Goal: Transaction & Acquisition: Purchase product/service

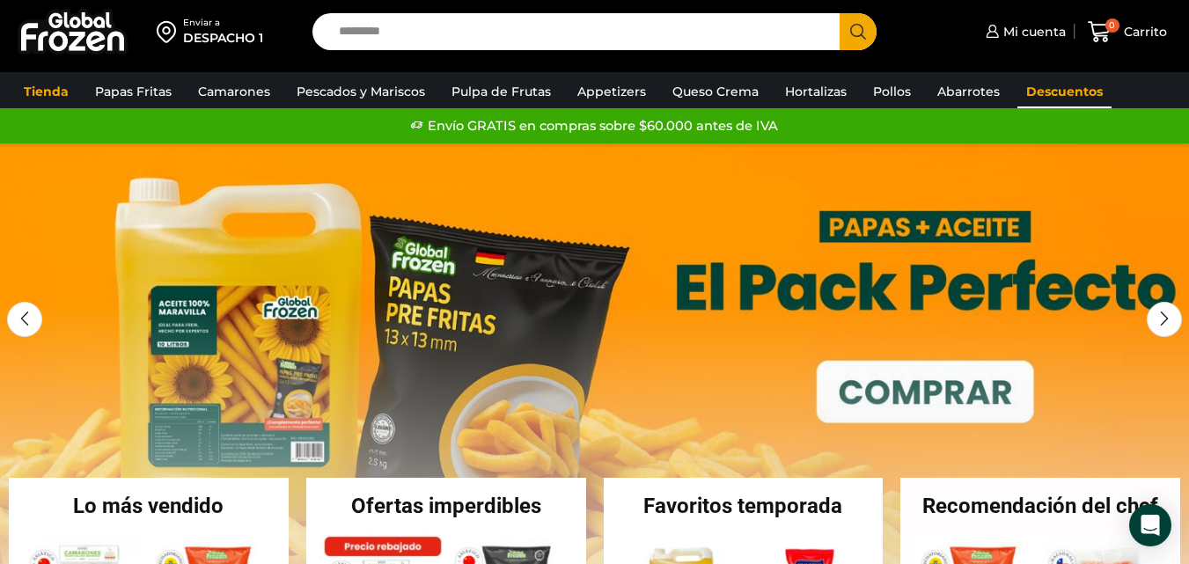
click at [1037, 95] on link "Descuentos" at bounding box center [1064, 91] width 94 height 33
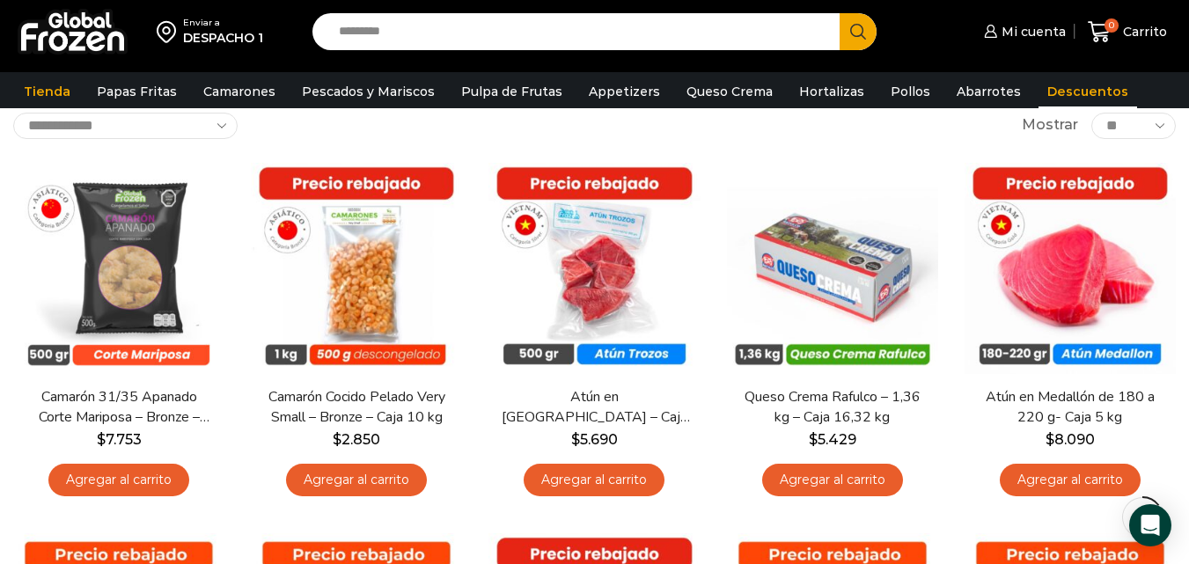
scroll to position [106, 0]
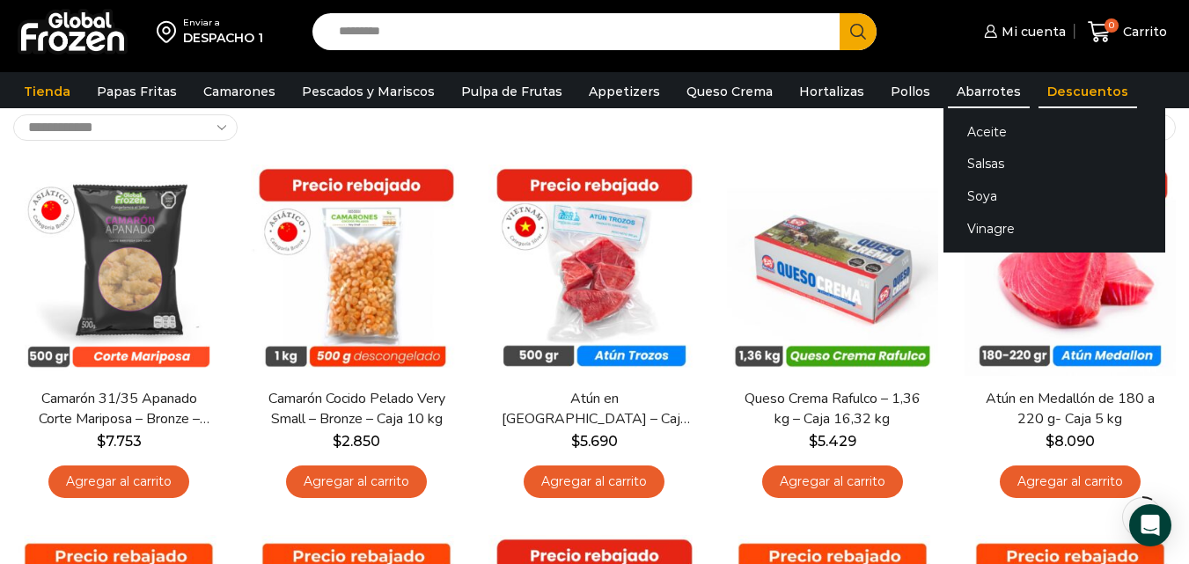
click at [963, 97] on link "Abarrotes" at bounding box center [989, 91] width 82 height 33
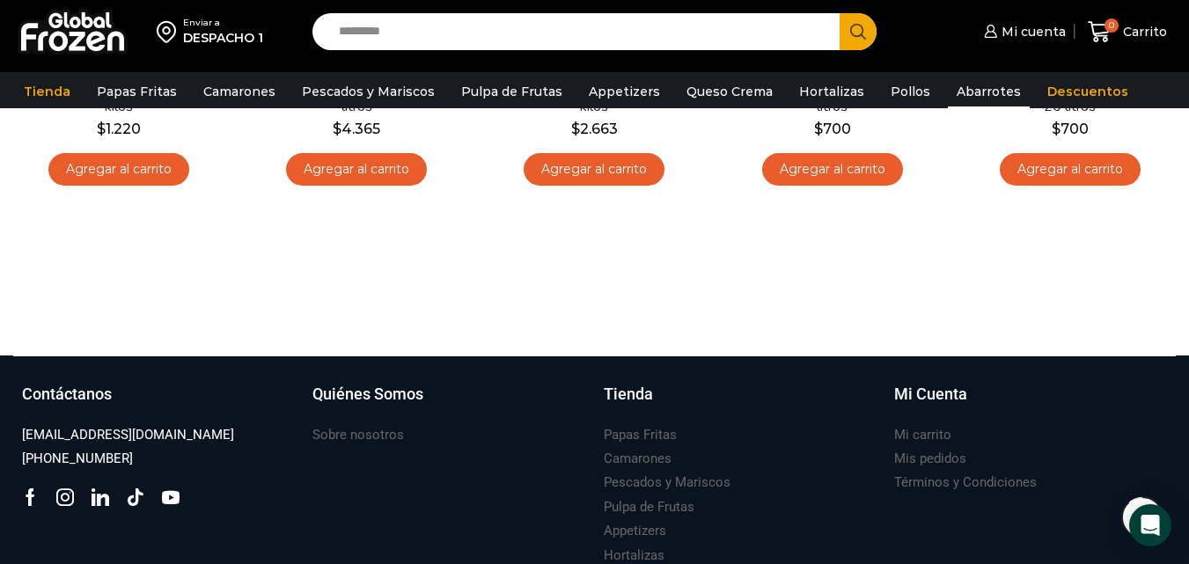
scroll to position [1162, 0]
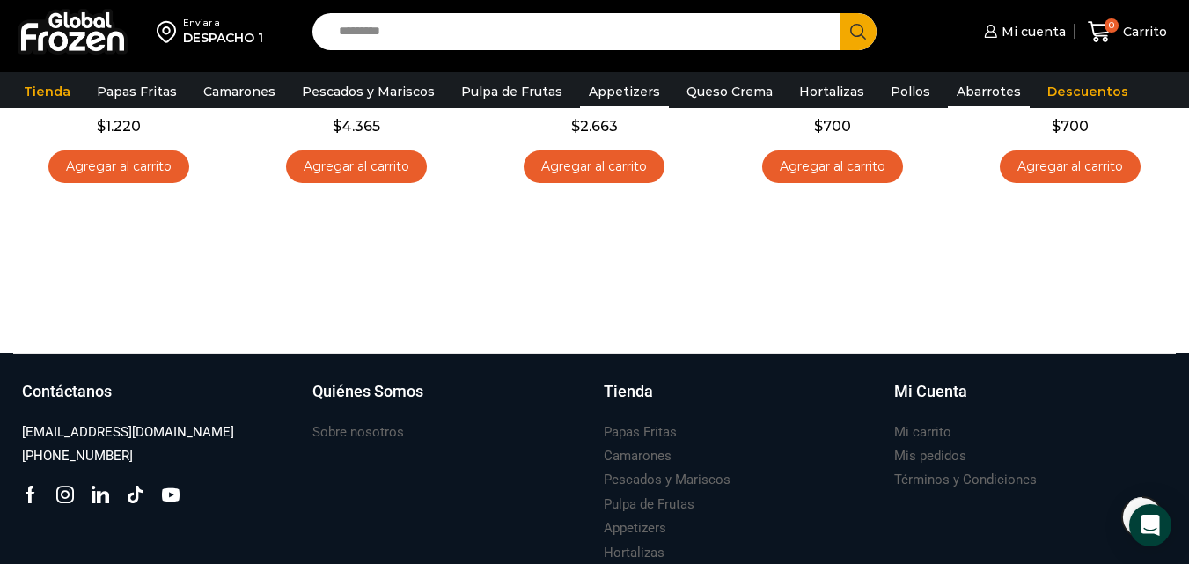
click at [613, 93] on link "Appetizers" at bounding box center [624, 91] width 89 height 33
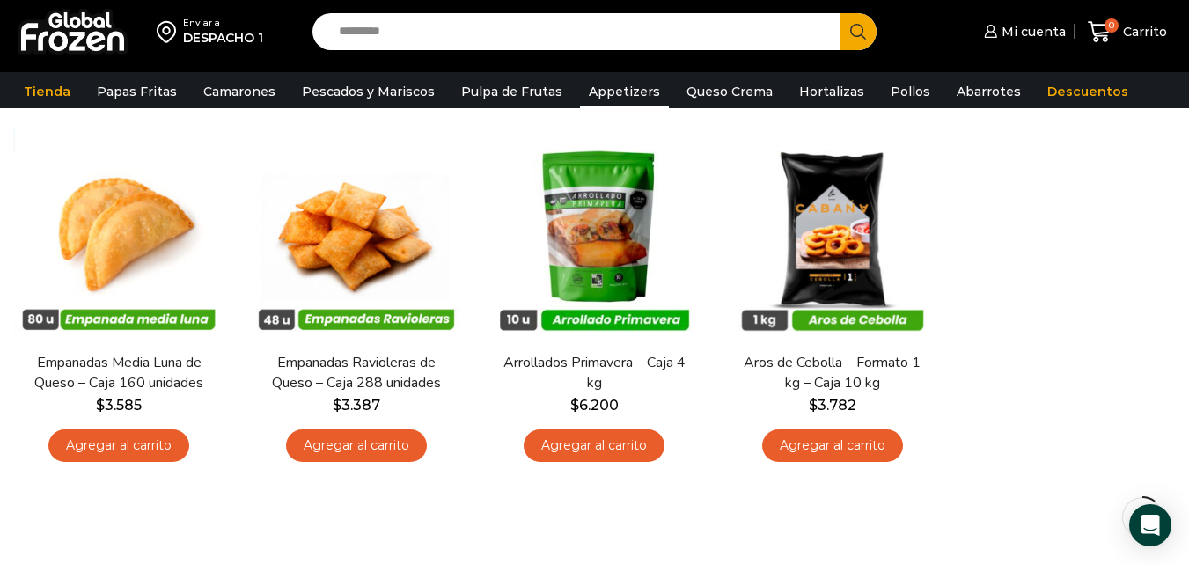
scroll to position [153, 0]
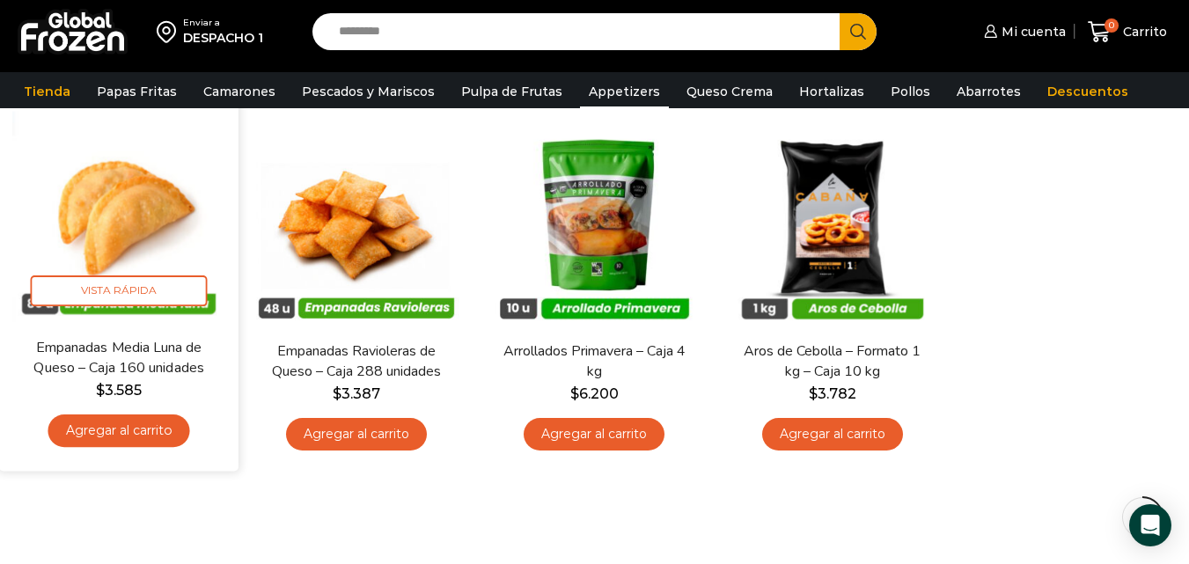
click at [128, 430] on link "Agregar al carrito" at bounding box center [119, 431] width 142 height 33
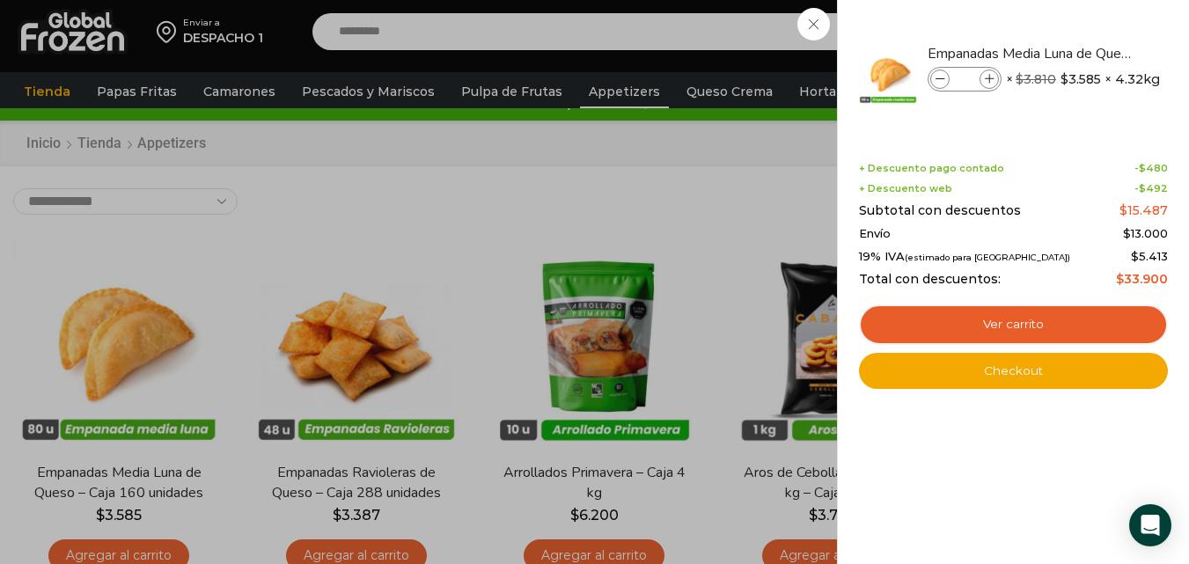
scroll to position [0, 0]
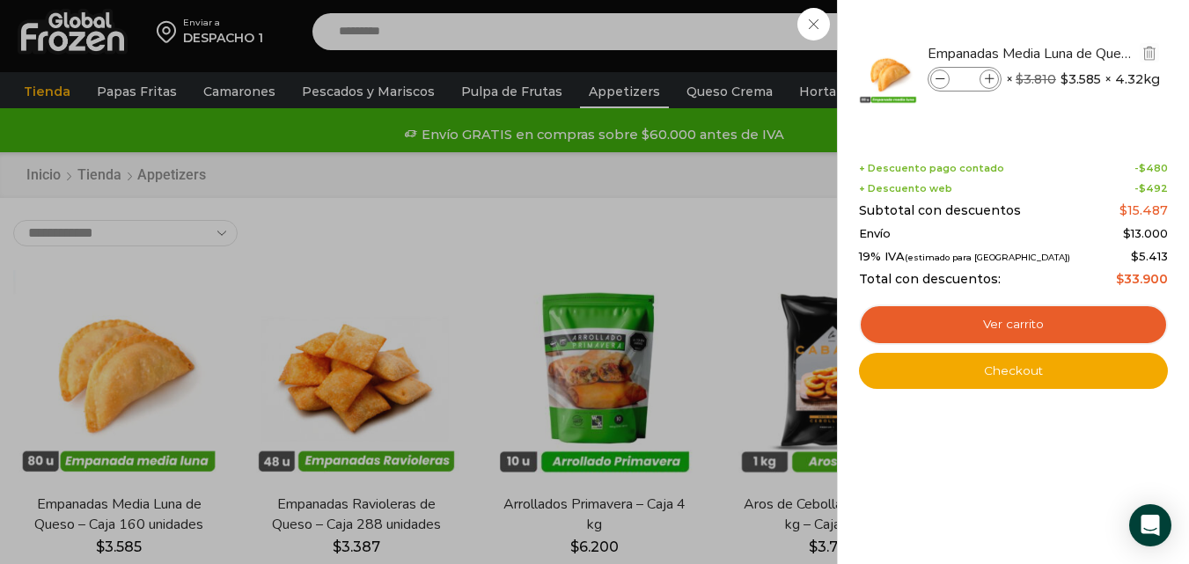
click at [988, 77] on icon at bounding box center [990, 80] width 10 height 10
type input "*"
click at [988, 77] on icon at bounding box center [990, 80] width 10 height 10
type input "*"
click at [988, 77] on icon at bounding box center [990, 80] width 10 height 10
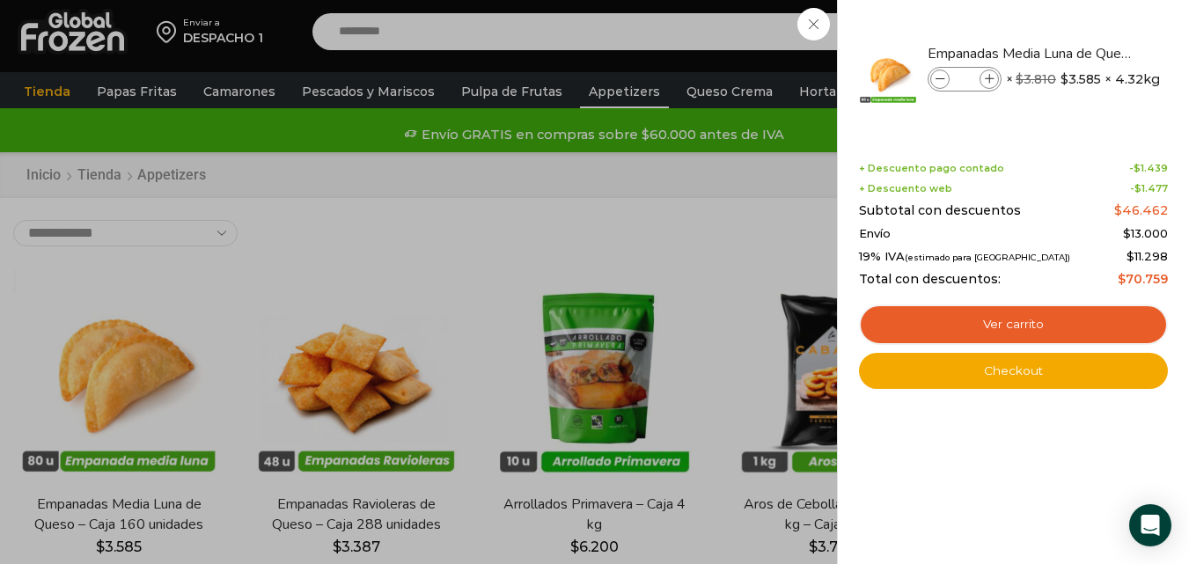
type input "*"
click at [1083, 53] on div "4 Carrito 4 4 Shopping Cart" at bounding box center [1127, 31] width 88 height 41
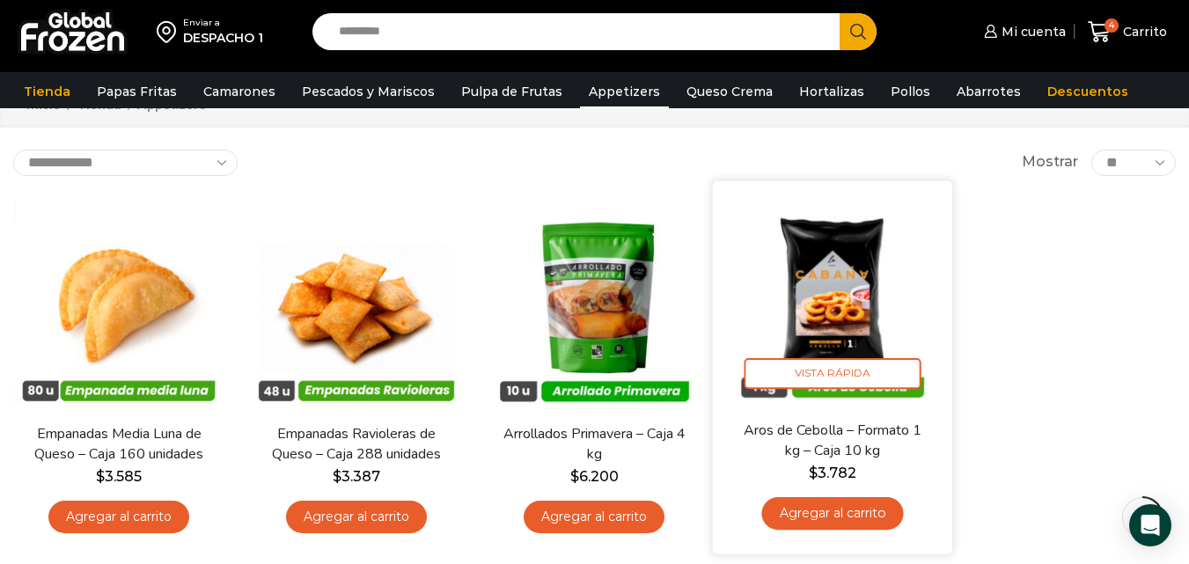
scroll to position [106, 0]
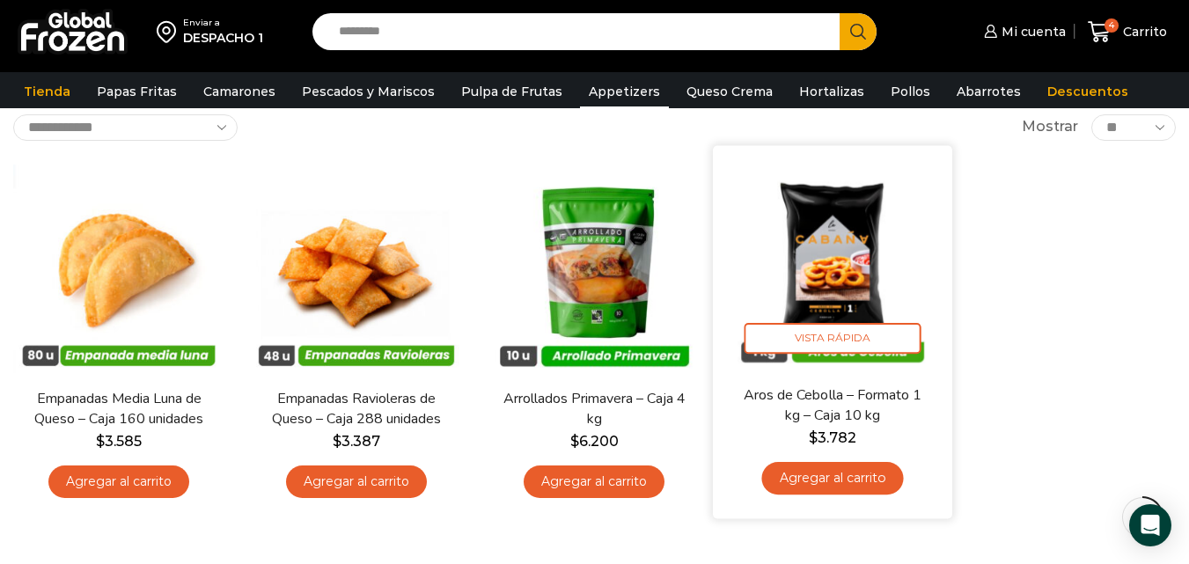
click at [889, 312] on img at bounding box center [832, 264] width 213 height 213
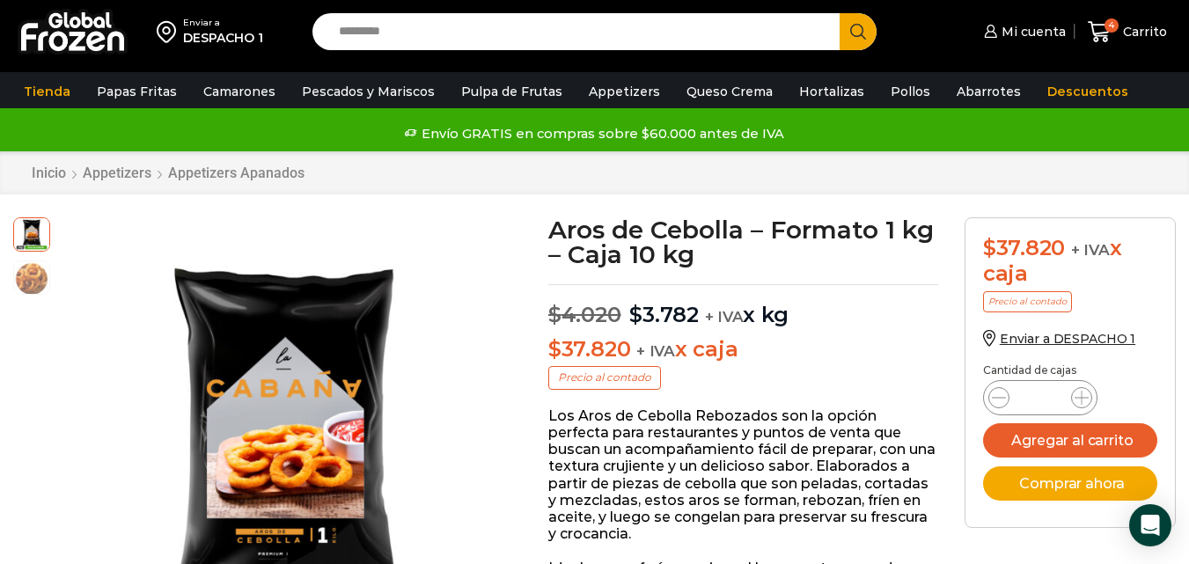
click at [204, 431] on div at bounding box center [272, 443] width 452 height 452
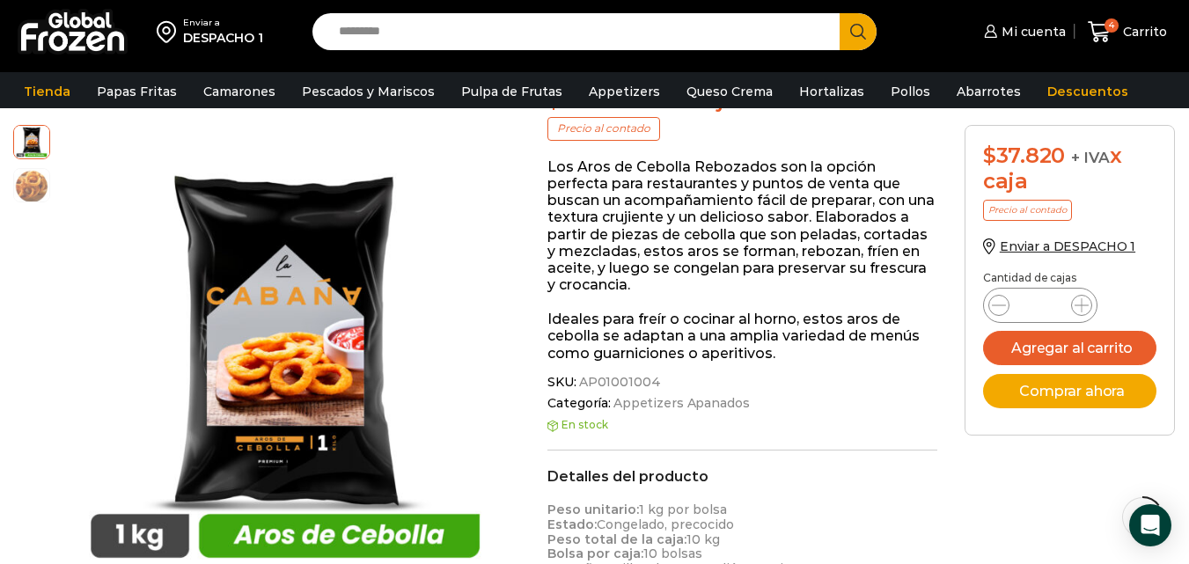
scroll to position [274, 0]
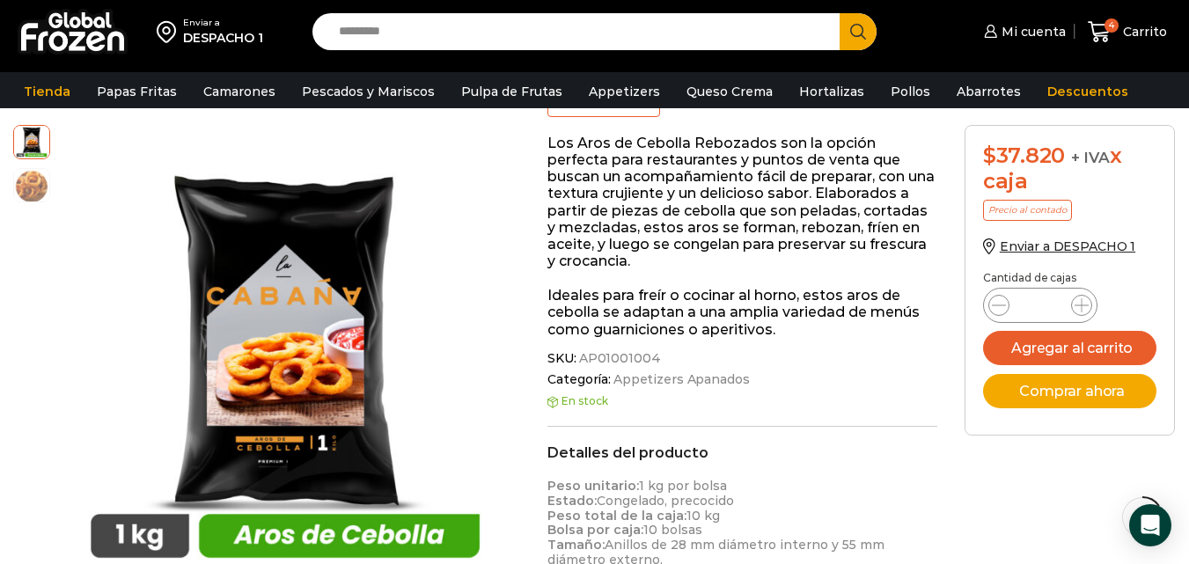
click at [4, 410] on div "Pasa el mouse por encima de la imagen para aplicar zoom Aros de Cebolla – Forma…" at bounding box center [267, 375] width 534 height 500
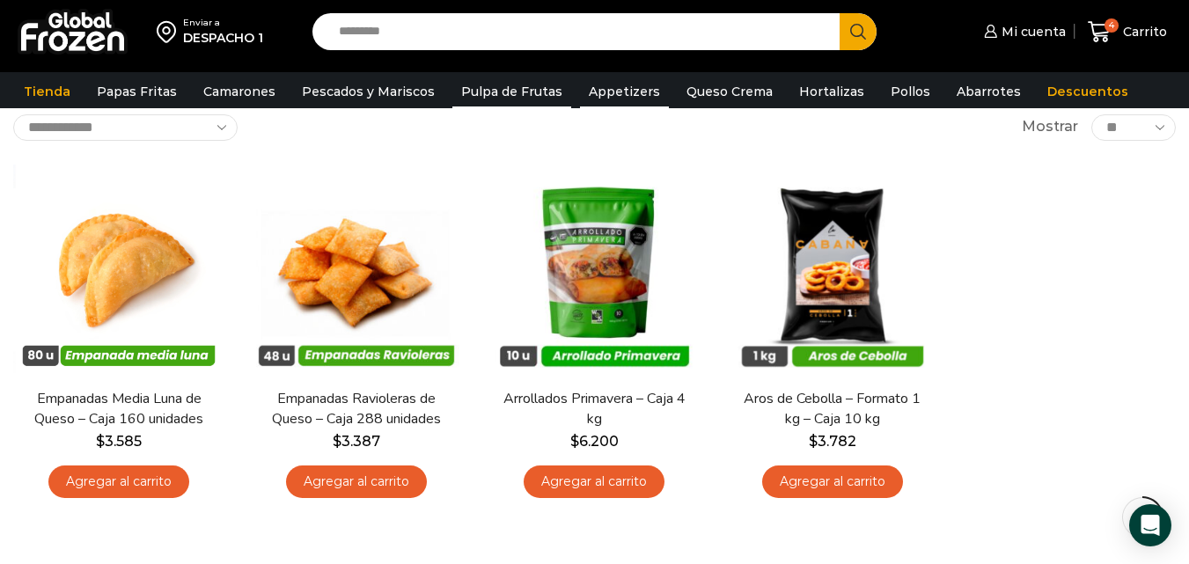
click at [525, 93] on link "Pulpa de Frutas" at bounding box center [511, 91] width 119 height 33
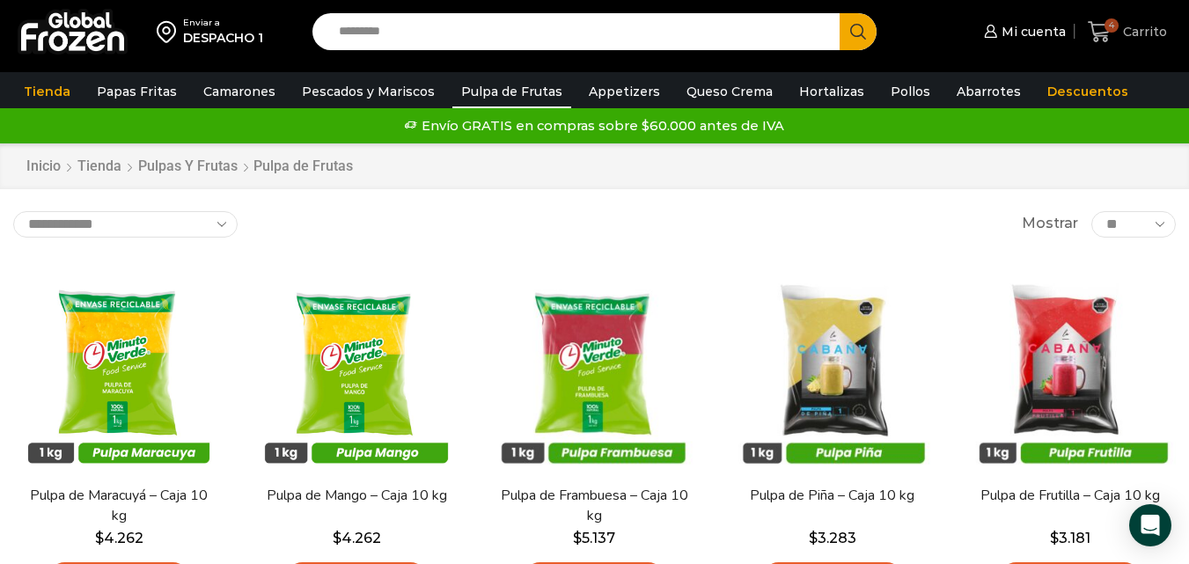
click at [1125, 26] on span "Carrito" at bounding box center [1143, 32] width 48 height 18
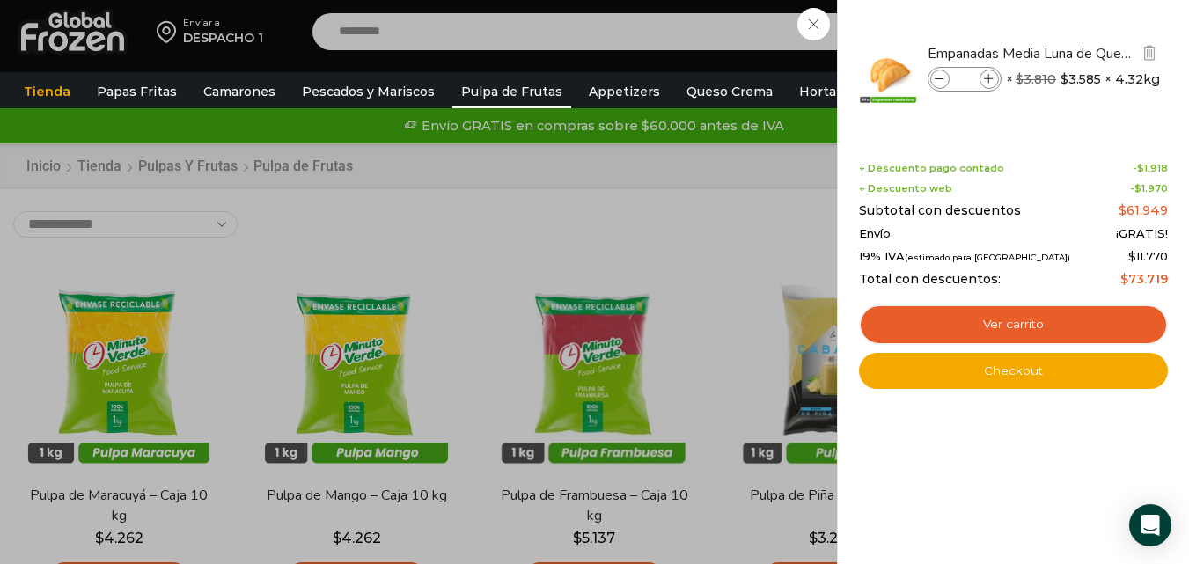
click at [943, 78] on icon at bounding box center [941, 80] width 10 height 10
type input "*"
click at [1083, 53] on div "2 [GEOGRAPHIC_DATA] 2 2 Shopping Cart *" at bounding box center [1127, 31] width 88 height 41
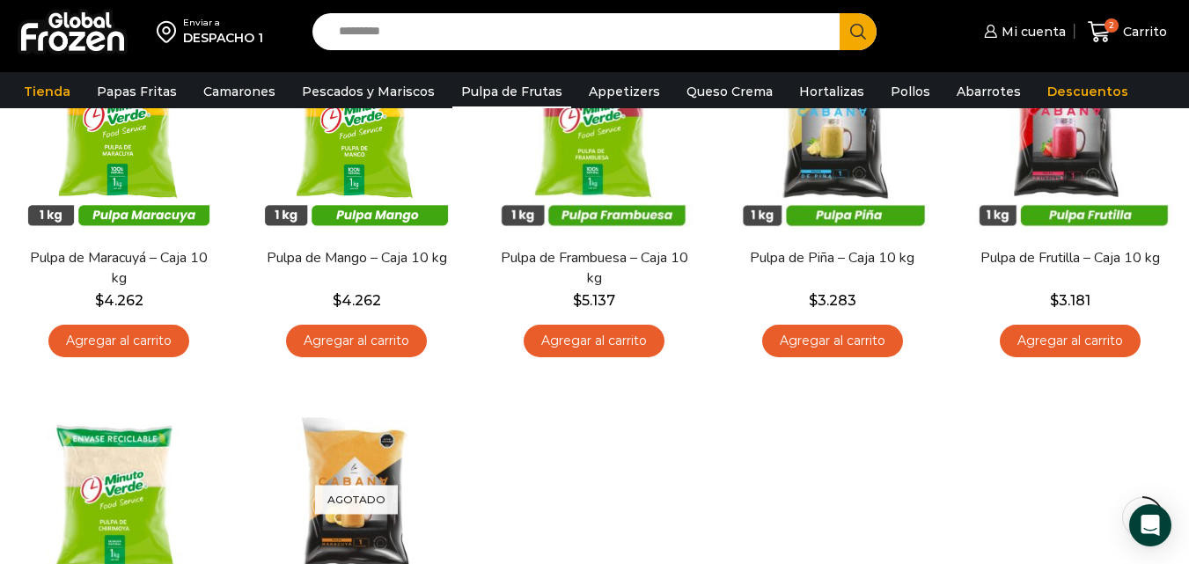
scroll to position [282, 0]
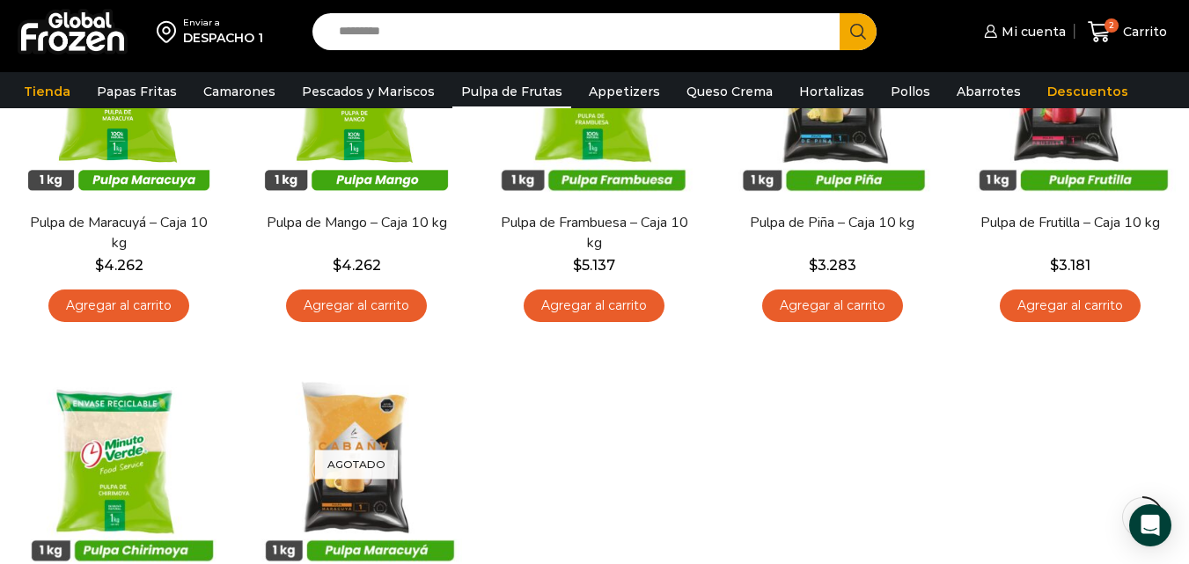
click at [580, 485] on div "En stock [GEOGRAPHIC_DATA] Pulpa de Maracuyá – Caja 10 kg $ 4.262 Agregar al ca…" at bounding box center [594, 347] width 1189 height 745
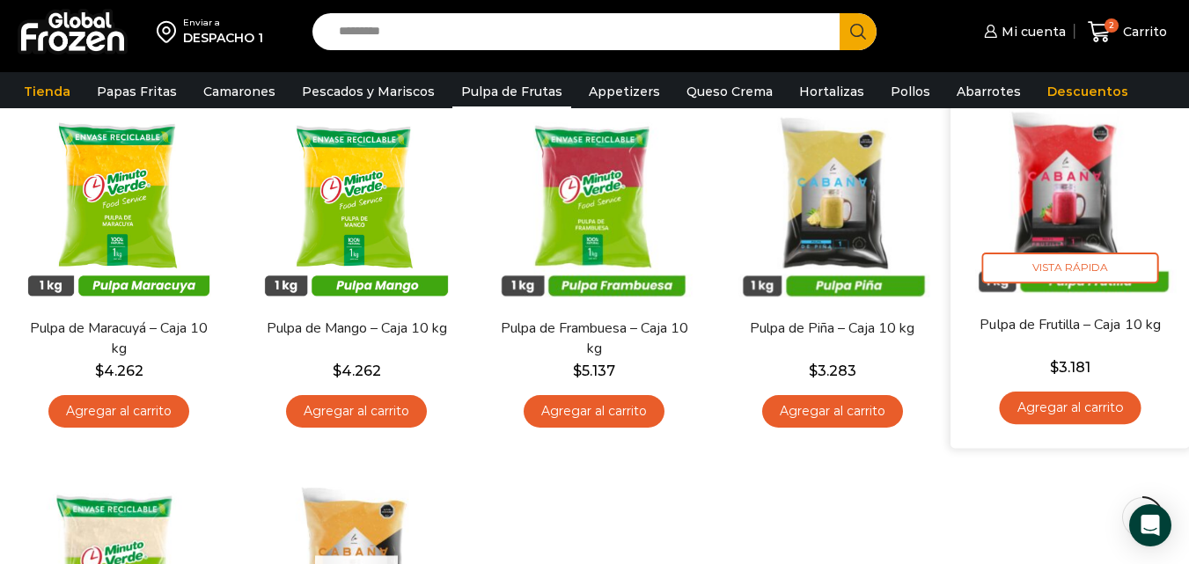
scroll to position [211, 0]
